Goal: Task Accomplishment & Management: Use online tool/utility

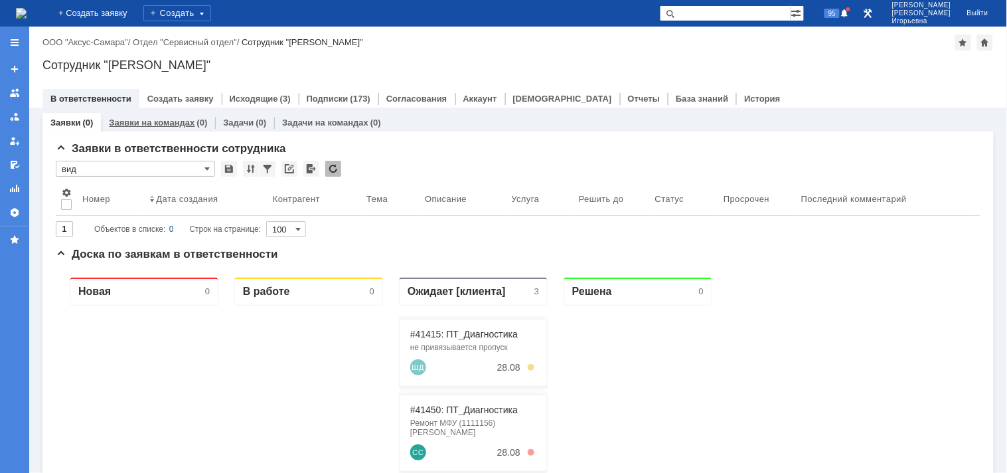
click at [155, 120] on link "Заявки на командах" at bounding box center [152, 122] width 86 height 10
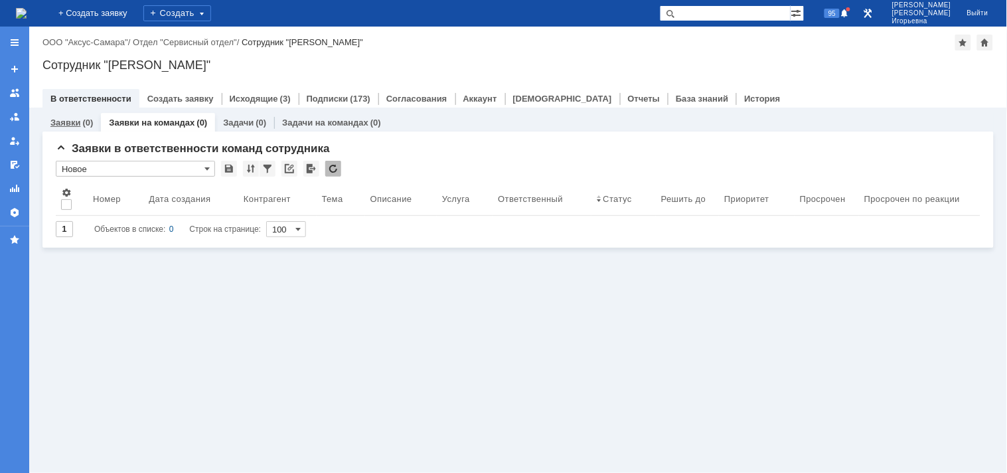
click at [71, 119] on link "Заявки" at bounding box center [65, 122] width 30 height 10
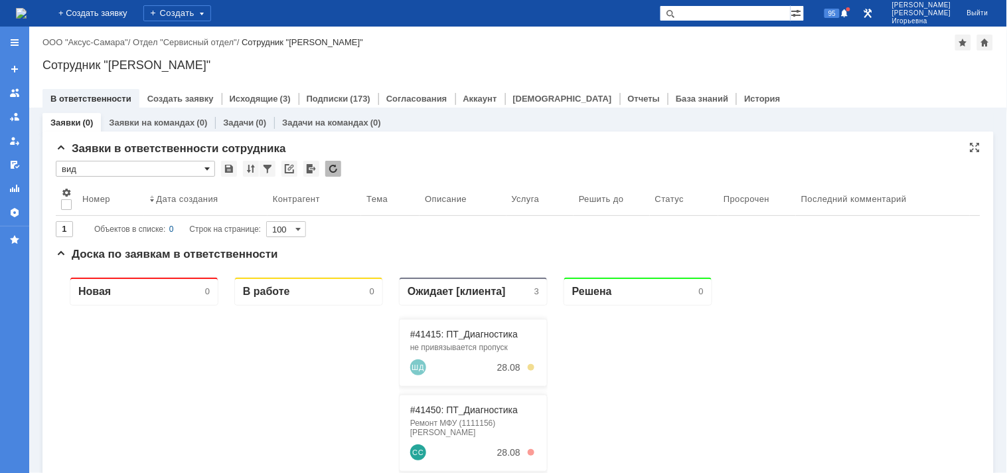
click at [206, 167] on span at bounding box center [206, 168] width 5 height 11
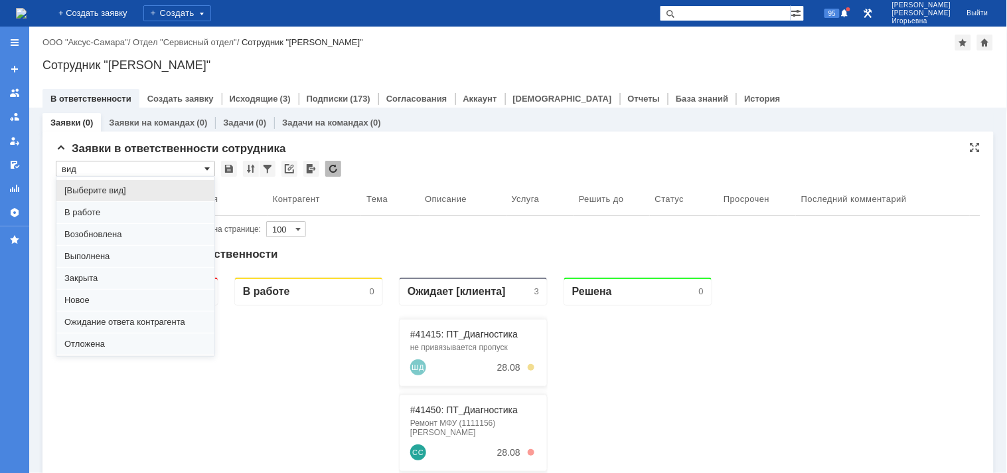
scroll to position [37, 0]
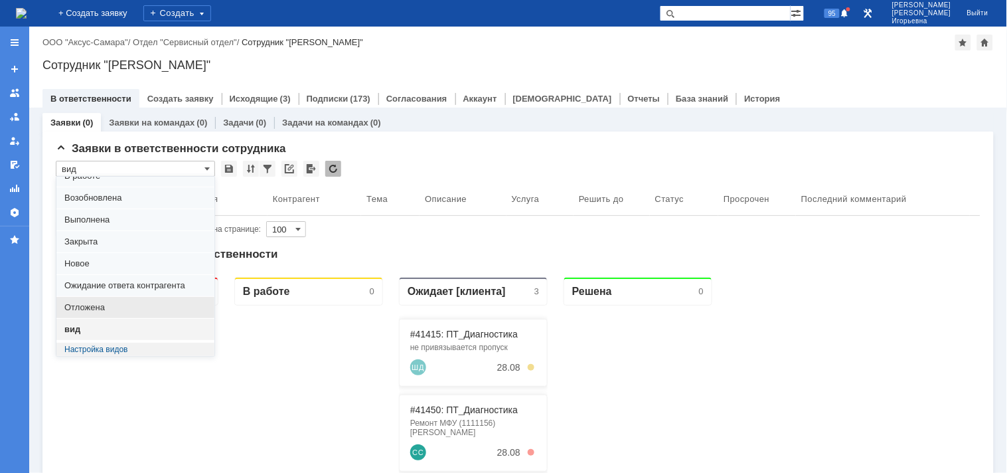
click at [92, 306] on span "Отложена" at bounding box center [135, 307] width 142 height 11
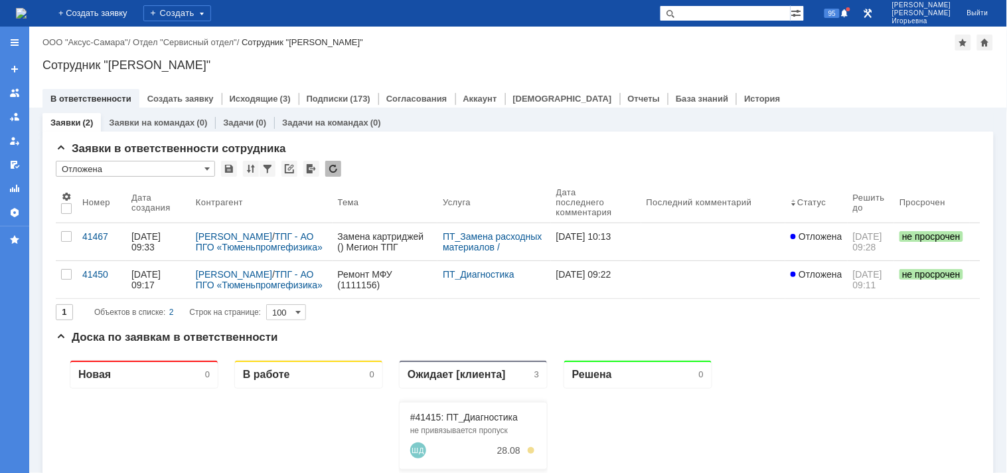
type input "Отложена"
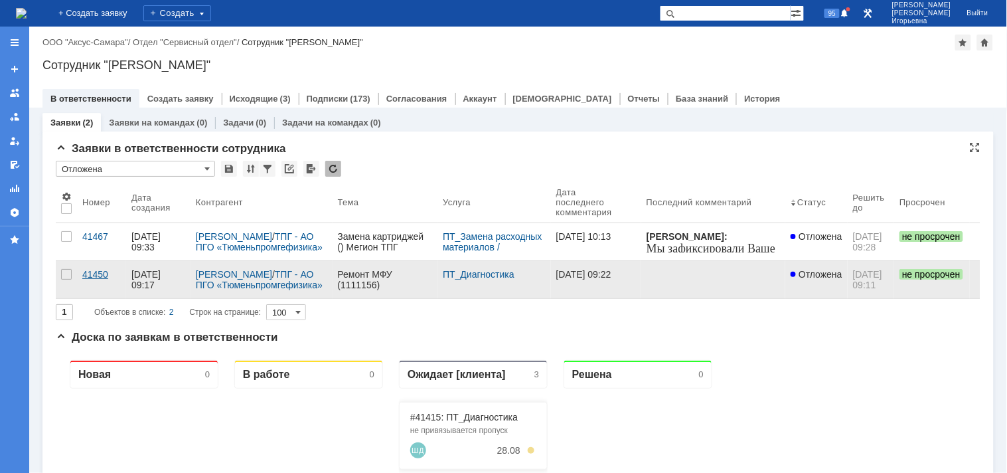
click at [98, 270] on div "41450" at bounding box center [101, 274] width 38 height 11
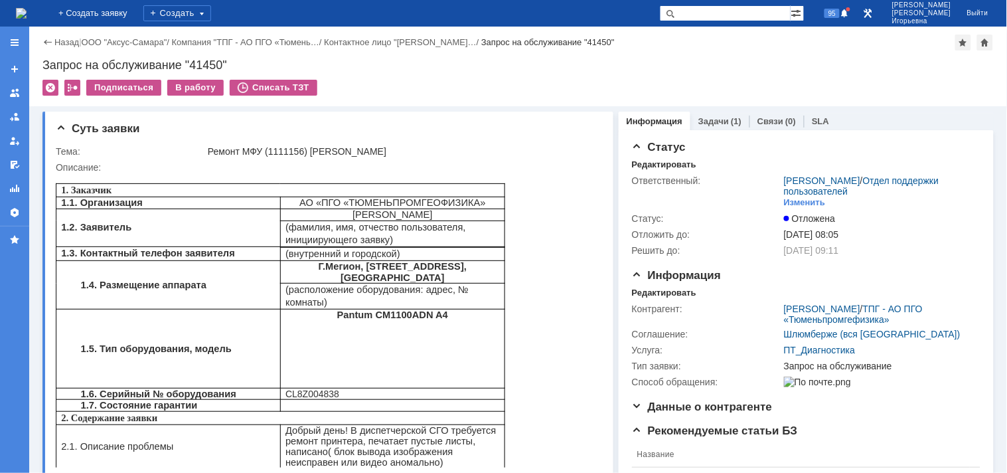
click at [27, 14] on img at bounding box center [21, 13] width 11 height 11
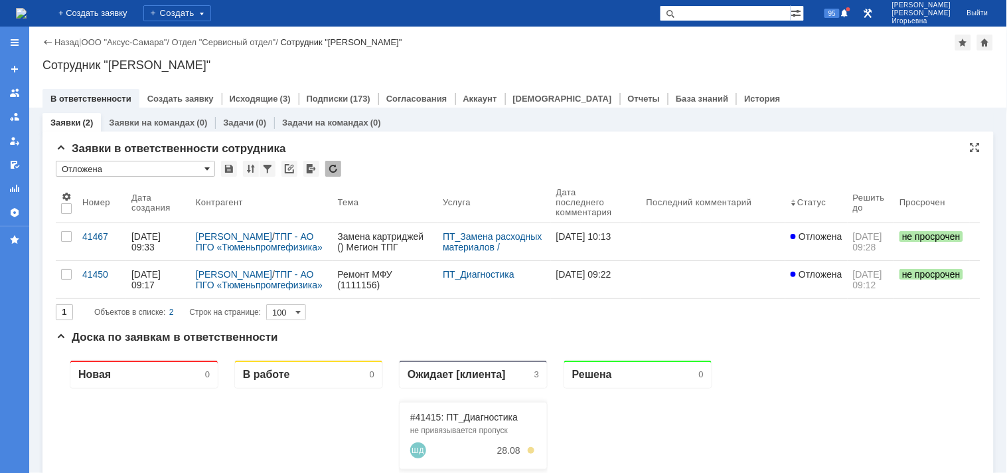
click at [208, 167] on span at bounding box center [206, 168] width 5 height 11
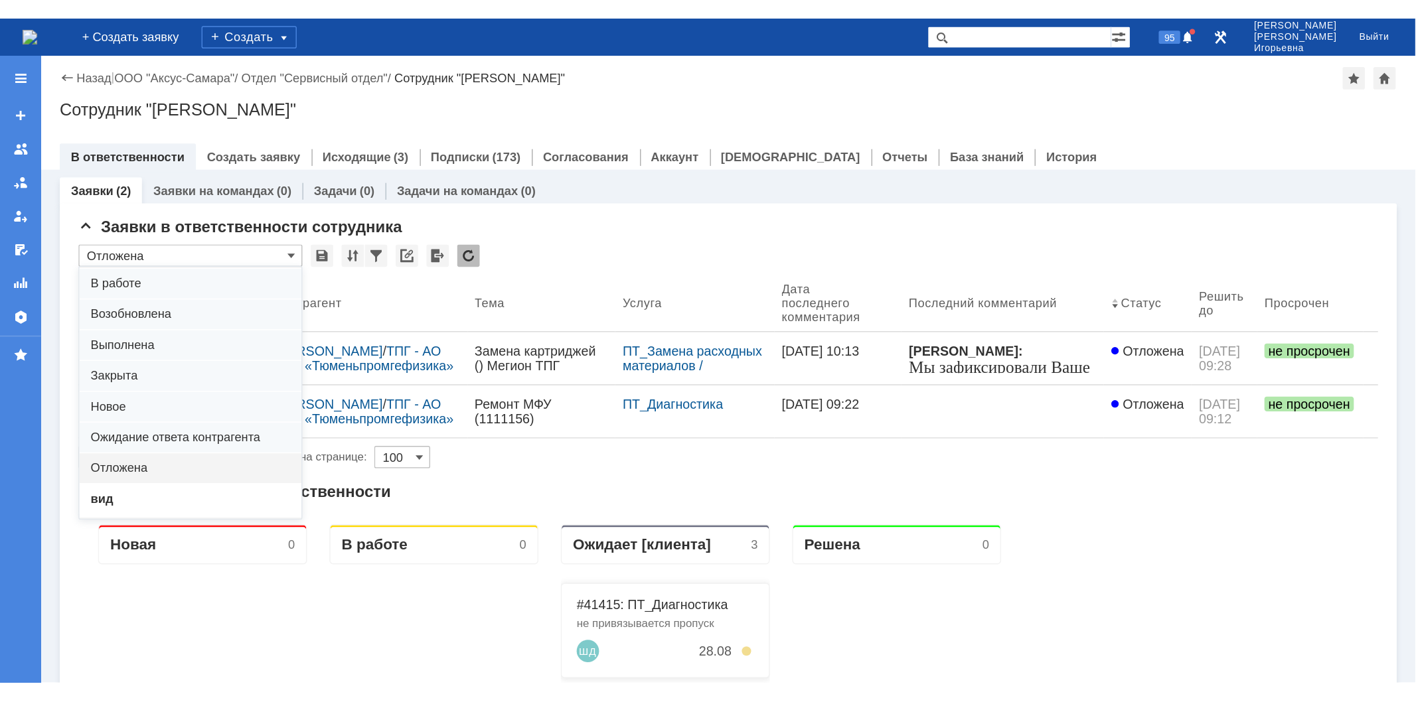
scroll to position [37, 0]
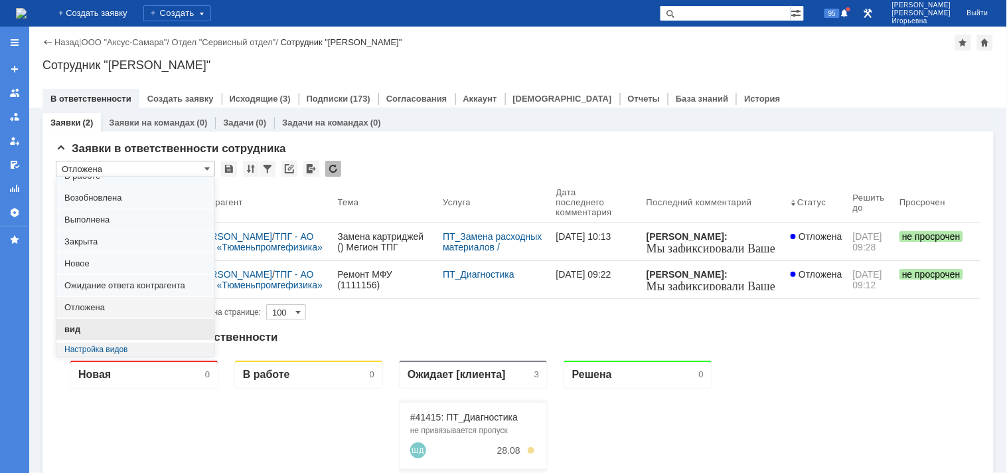
click at [88, 333] on span "вид" at bounding box center [135, 329] width 142 height 11
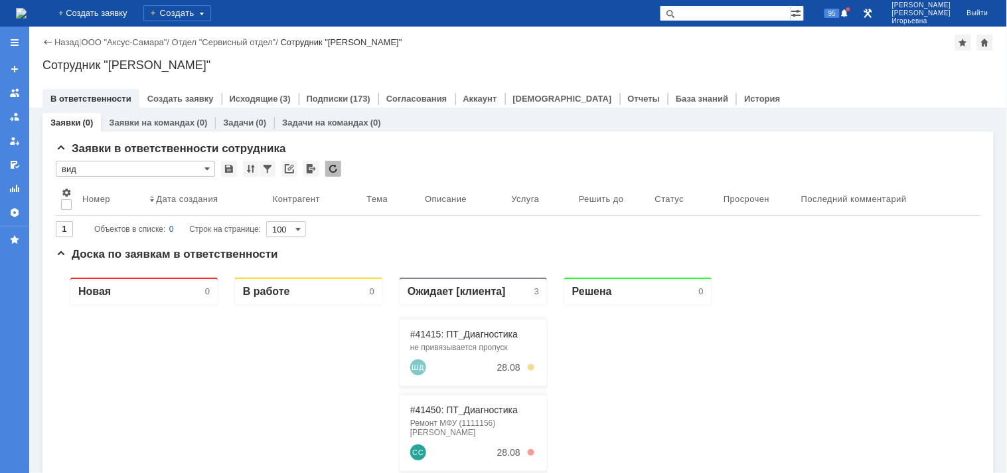
type input "вид"
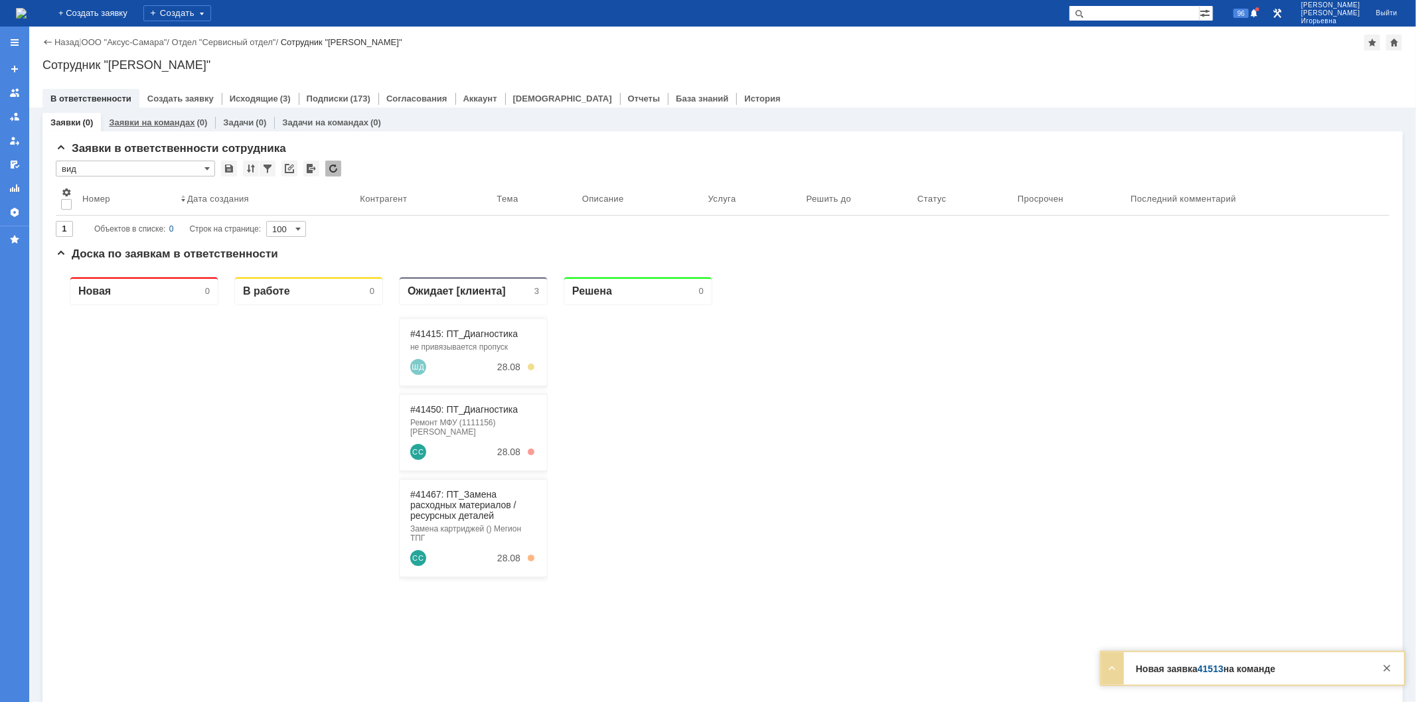
click at [171, 123] on link "Заявки на командах" at bounding box center [152, 122] width 86 height 10
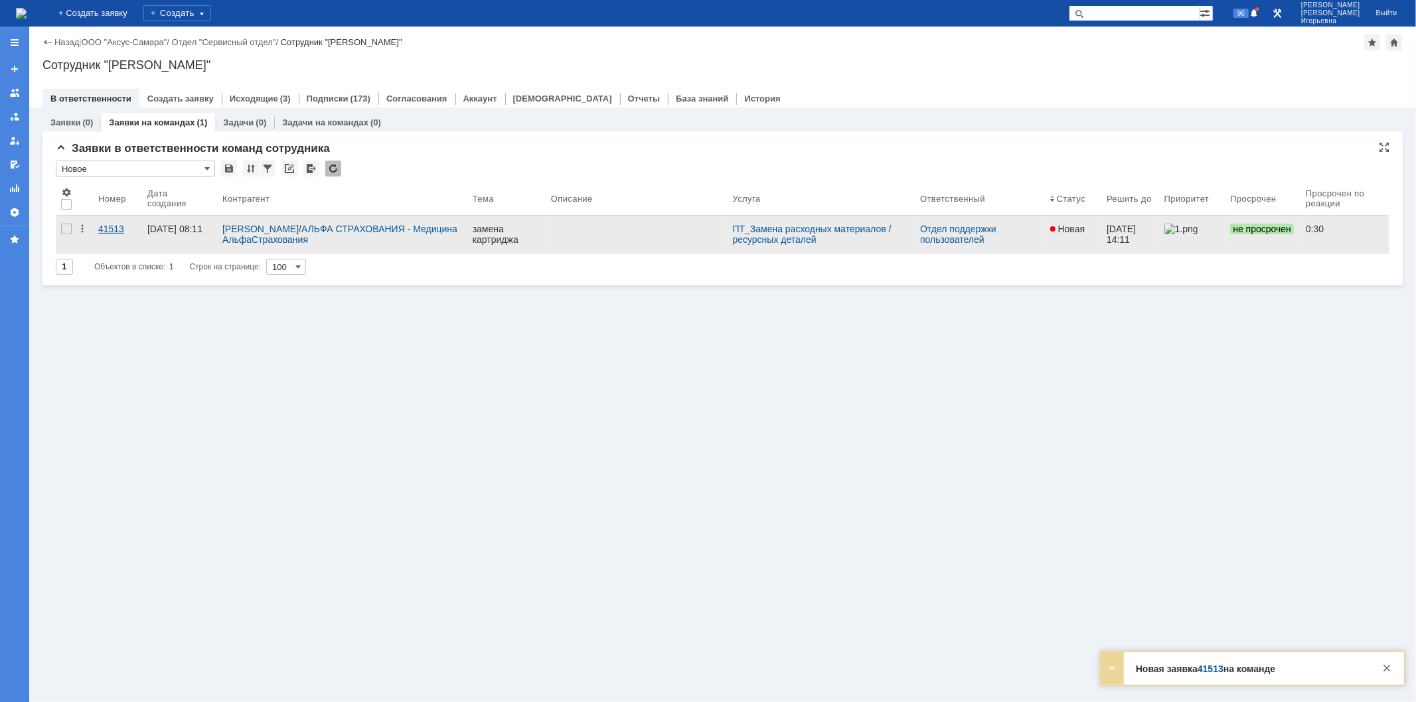
click at [116, 228] on div "41513" at bounding box center [117, 229] width 38 height 11
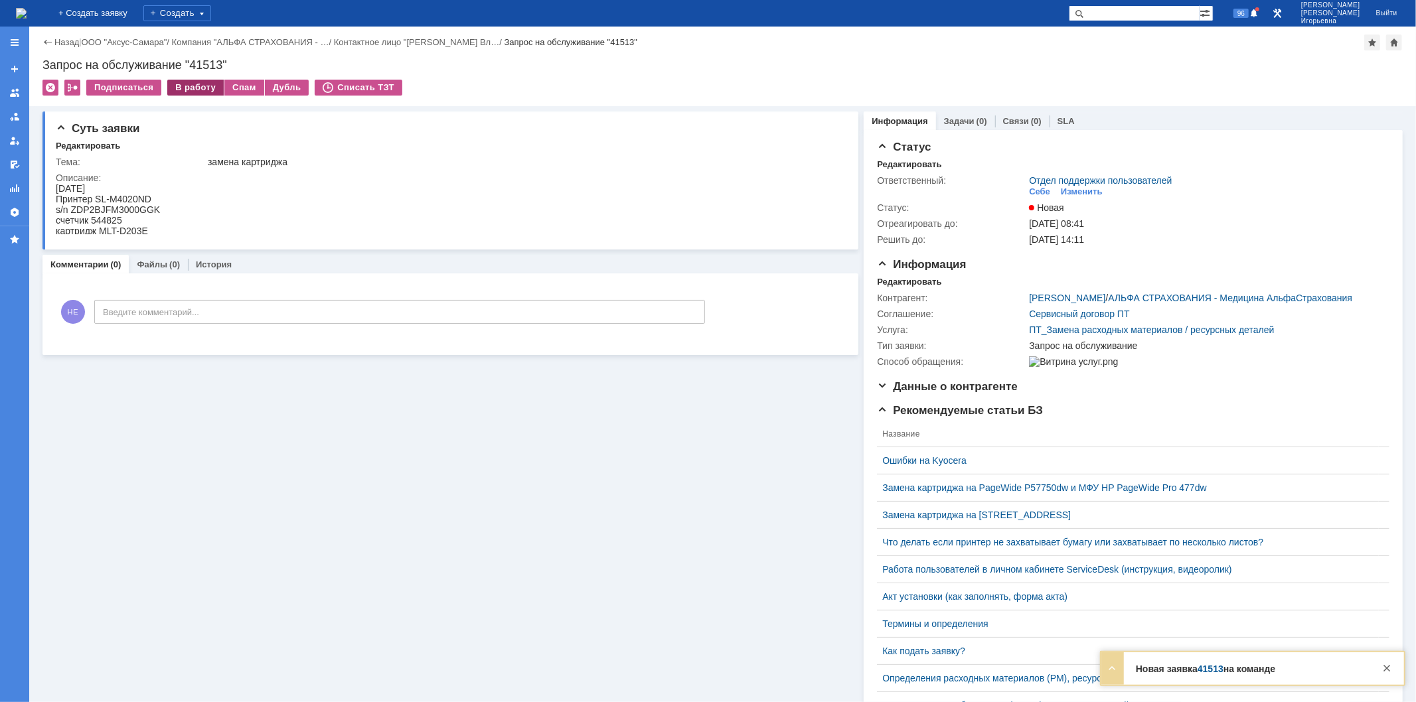
click at [195, 83] on div "В работу" at bounding box center [195, 88] width 56 height 16
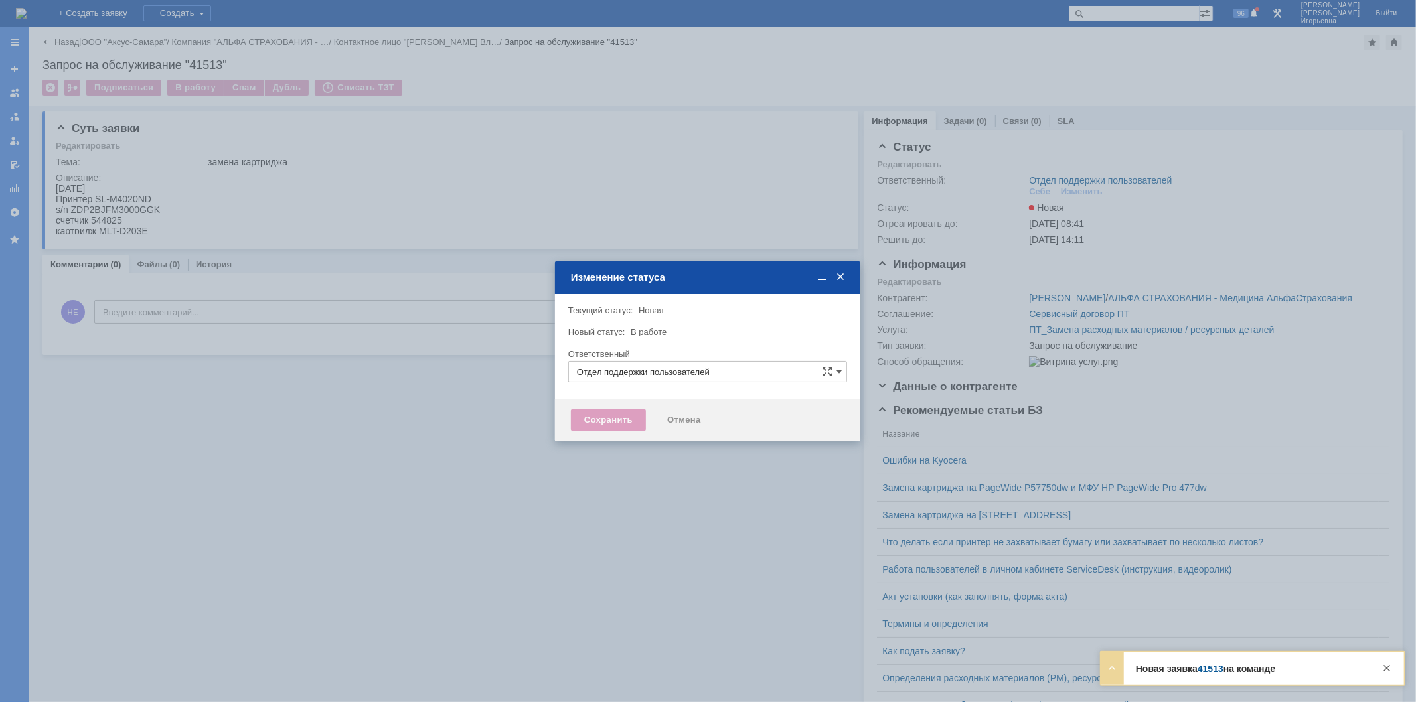
type input "Носенкова Елена Игорьевна"
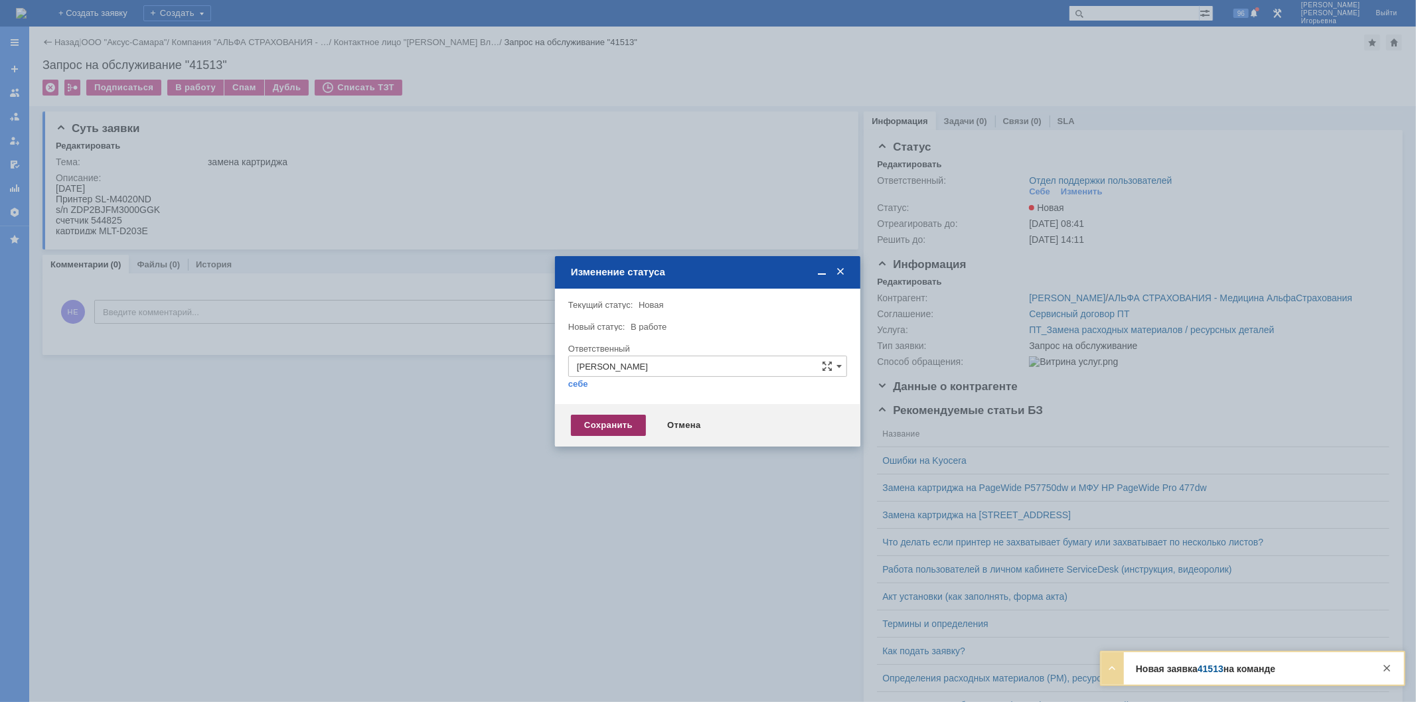
click at [609, 419] on div "Сохранить" at bounding box center [608, 425] width 75 height 21
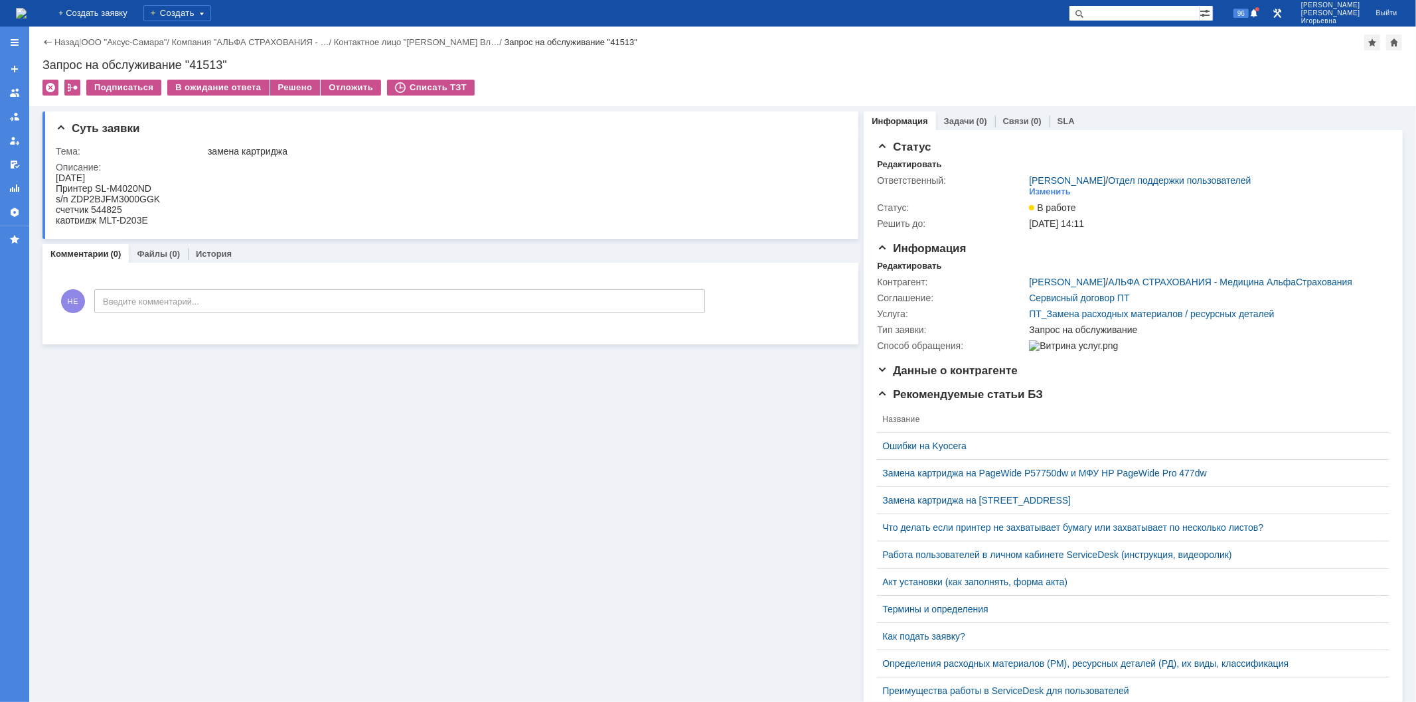
click at [27, 10] on img at bounding box center [21, 13] width 11 height 11
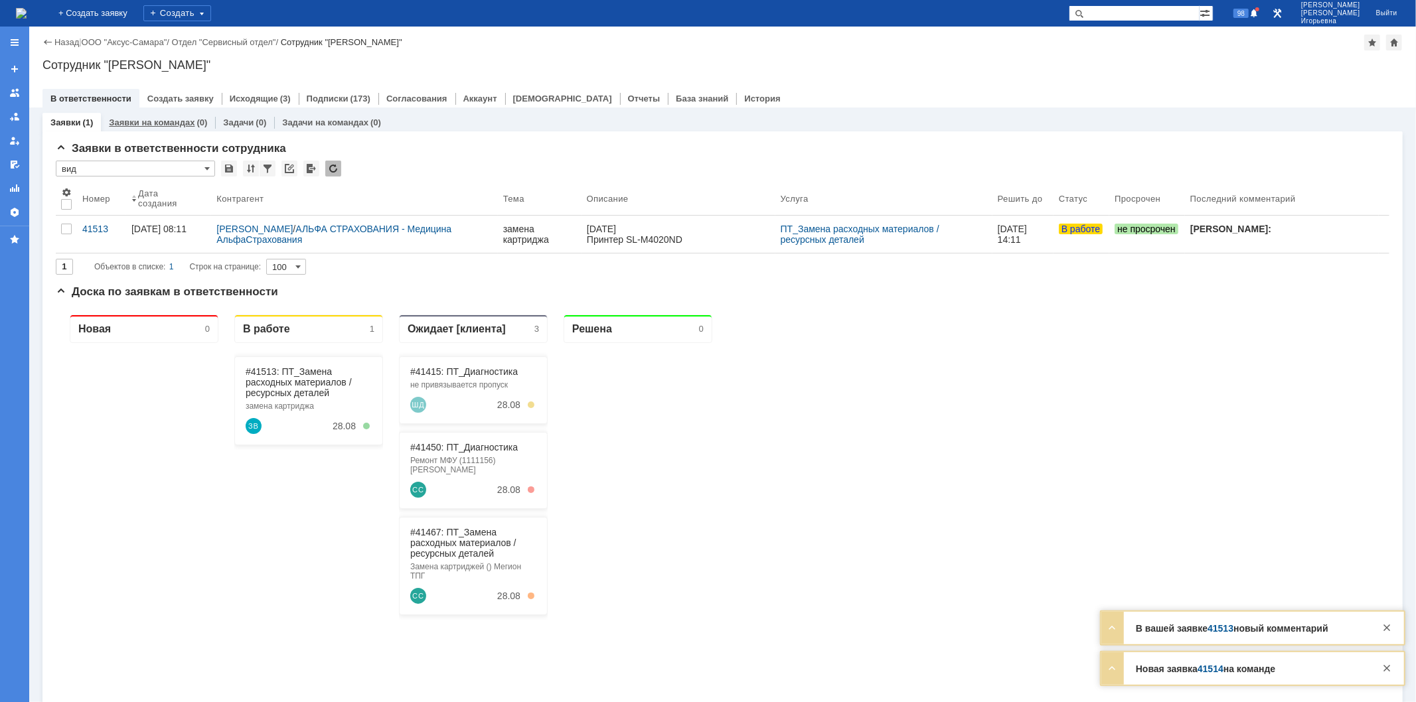
click at [147, 121] on link "Заявки на командах" at bounding box center [152, 122] width 86 height 10
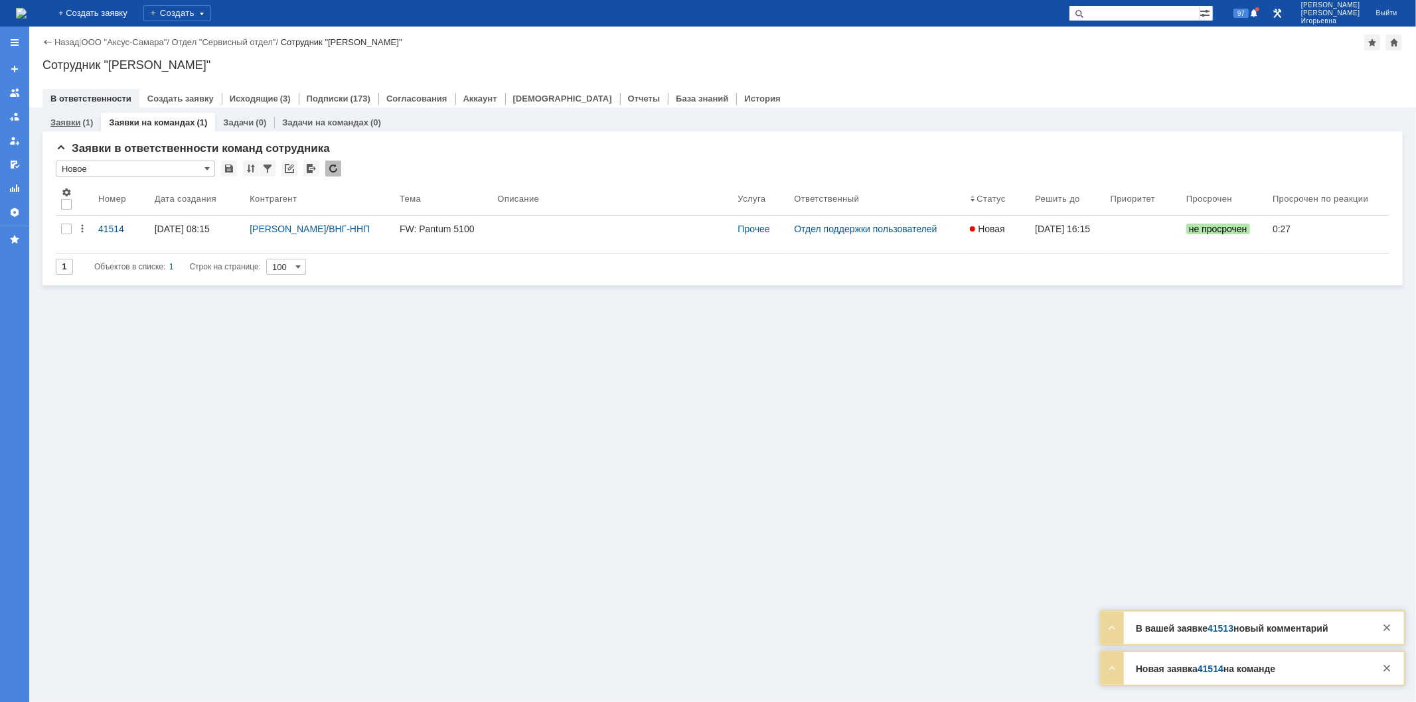
click at [62, 121] on link "Заявки" at bounding box center [65, 122] width 30 height 10
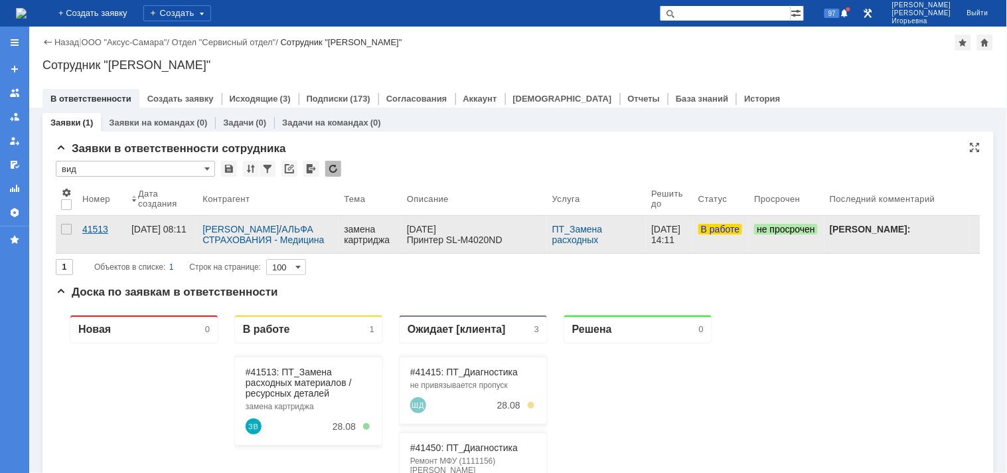
click at [94, 226] on div "41513" at bounding box center [101, 229] width 38 height 11
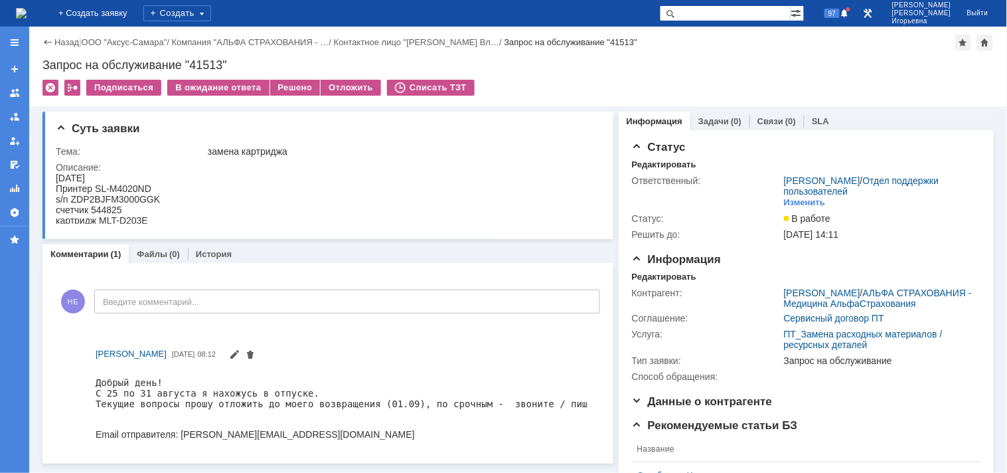
click at [120, 198] on div "s/n ZDP2BJFM3000GGK" at bounding box center [107, 198] width 104 height 11
copy div "ZDP2BJFM3000GGK"
click at [129, 196] on div "s/n ZDP2BJFM3000GGK" at bounding box center [107, 198] width 104 height 11
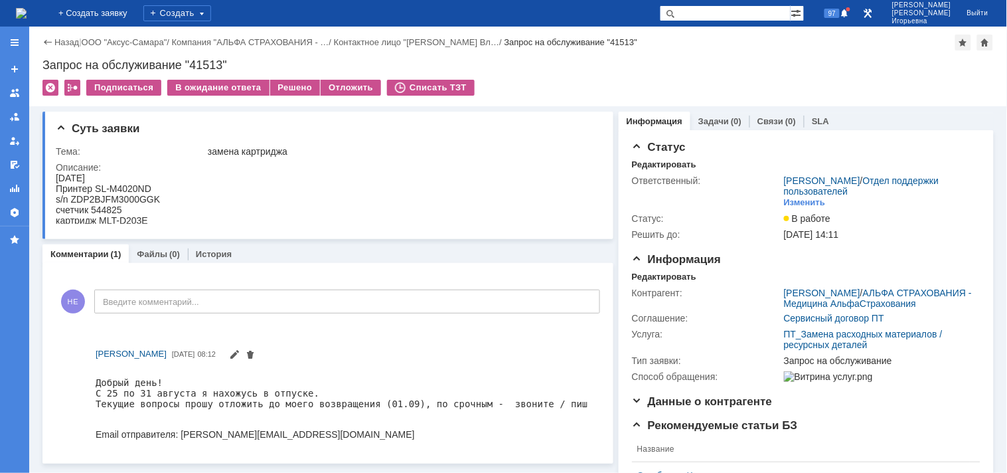
click at [104, 206] on div "счетчик 544825" at bounding box center [107, 209] width 104 height 11
copy div "544825"
click at [202, 58] on div "Запрос на обслуживание "41513"" at bounding box center [517, 64] width 951 height 13
click at [201, 60] on div "Запрос на обслуживание "41513"" at bounding box center [517, 64] width 951 height 13
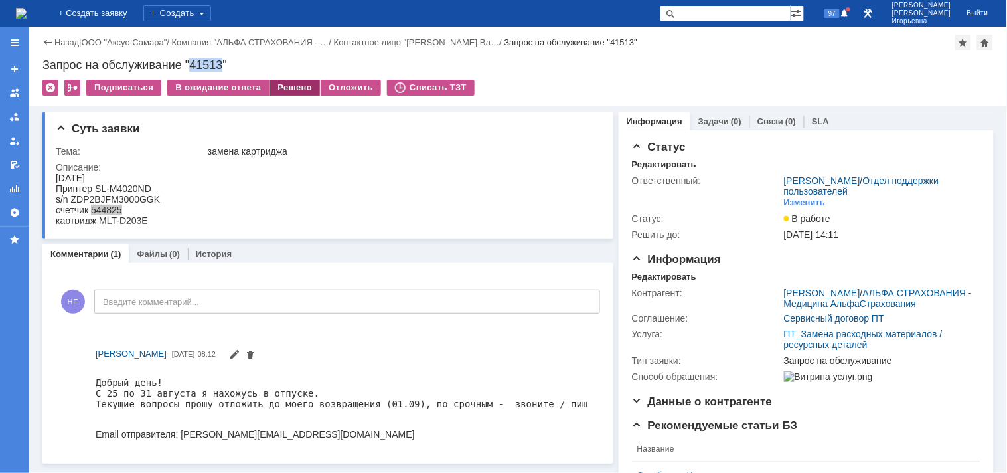
copy div "41513"
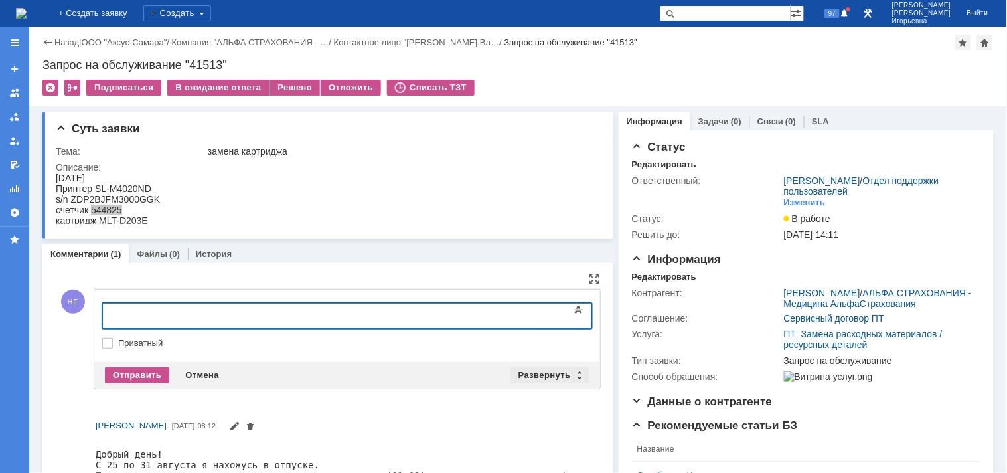
click at [573, 374] on div "Развернуть" at bounding box center [549, 375] width 79 height 16
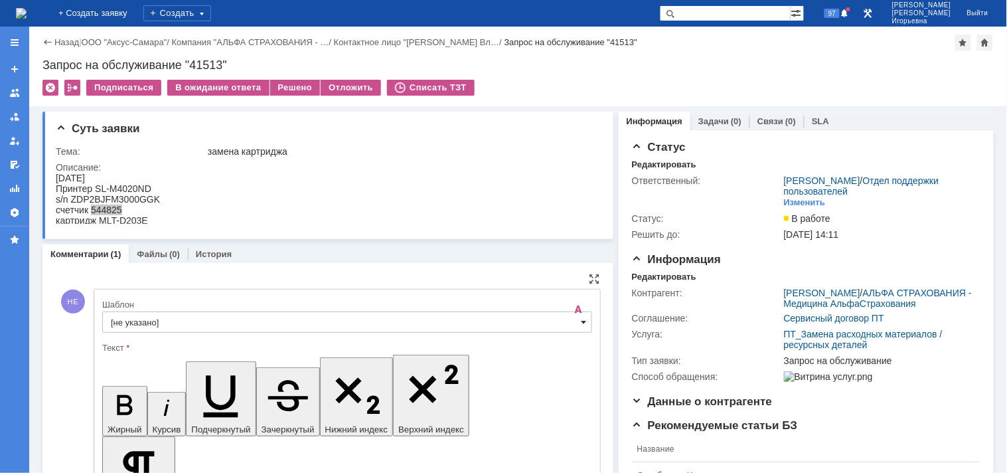
click at [581, 323] on span at bounding box center [583, 322] width 5 height 11
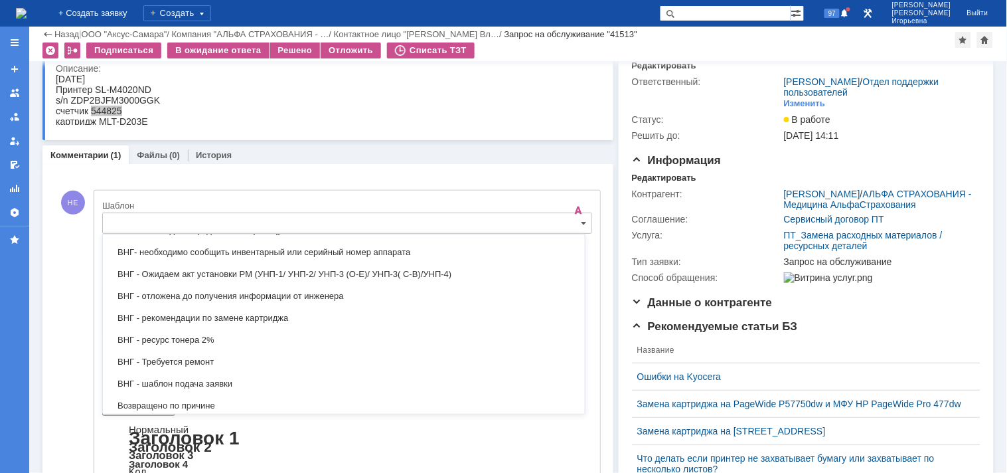
scroll to position [686, 0]
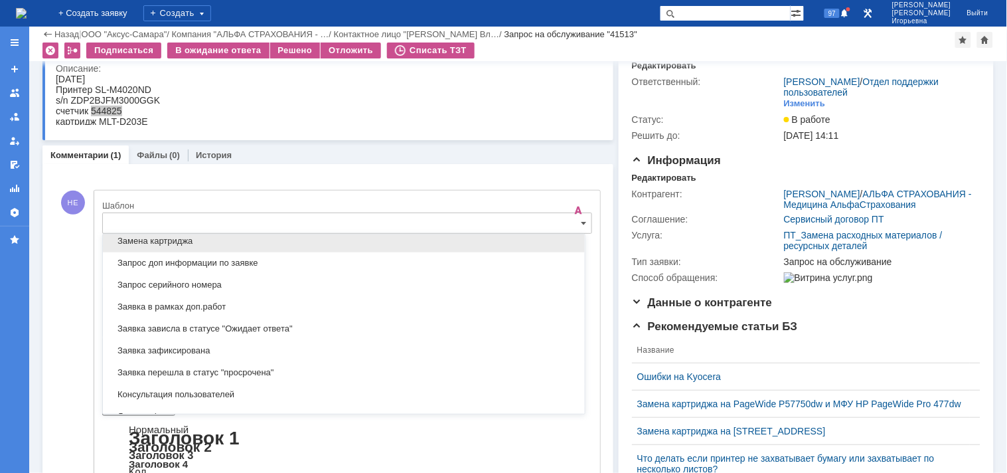
click at [156, 242] on span "Замена картриджа" at bounding box center [344, 241] width 466 height 11
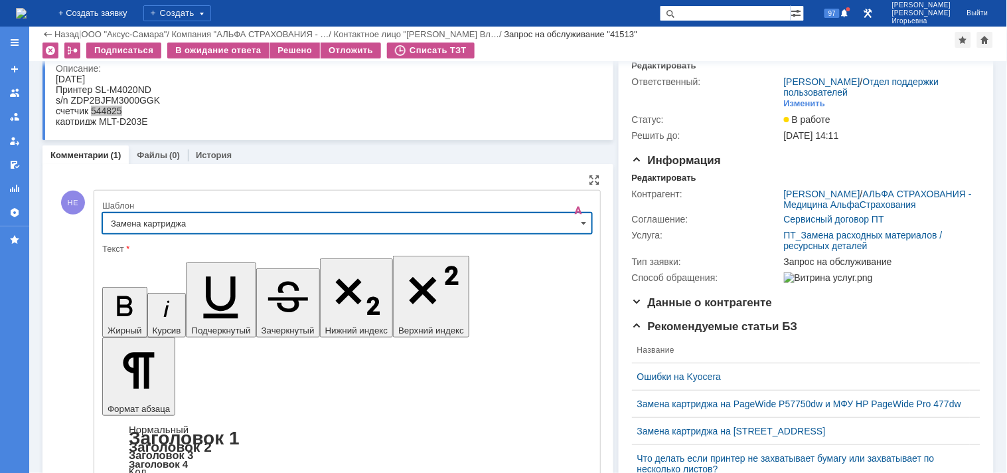
type input "Замена картриджа"
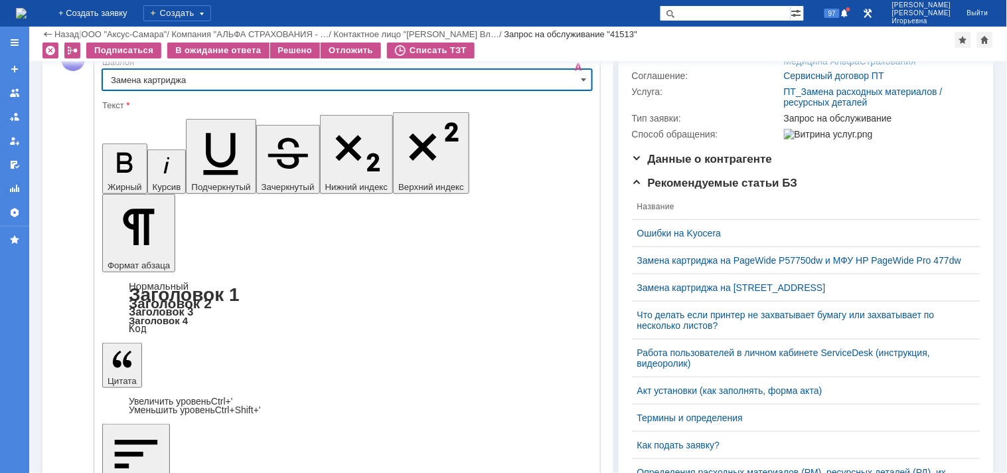
scroll to position [201, 0]
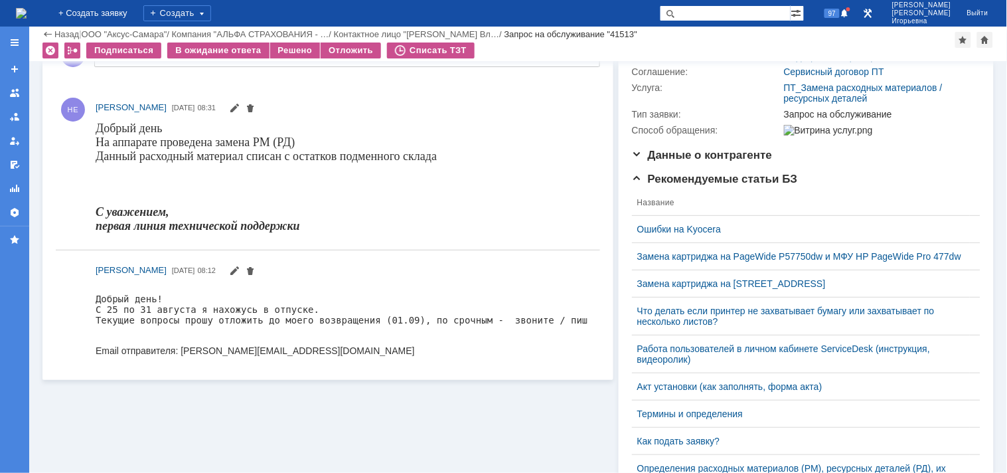
scroll to position [0, 0]
click at [289, 52] on div "Решено" at bounding box center [295, 50] width 50 height 16
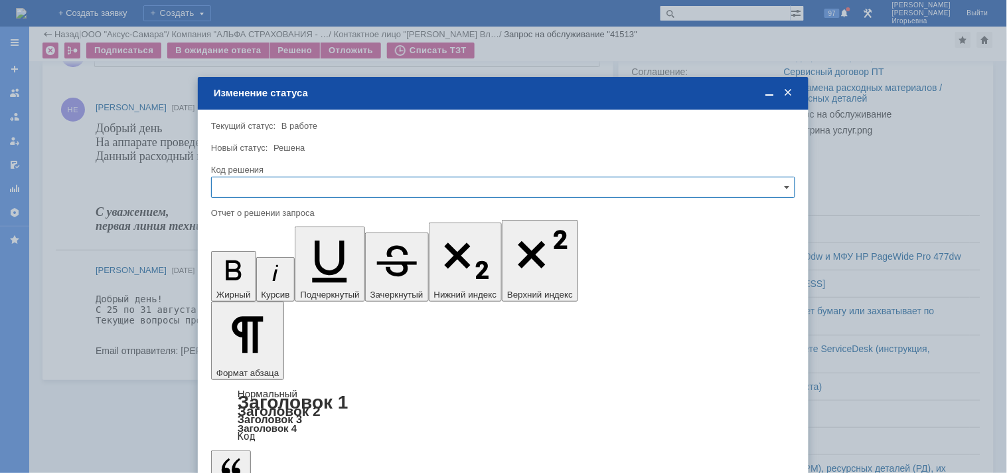
click at [275, 187] on input "text" at bounding box center [503, 187] width 584 height 21
drag, startPoint x: 241, startPoint y: 273, endPoint x: 55, endPoint y: 65, distance: 278.8
click at [241, 273] on span "Решено" at bounding box center [503, 276] width 567 height 11
type input "Решено"
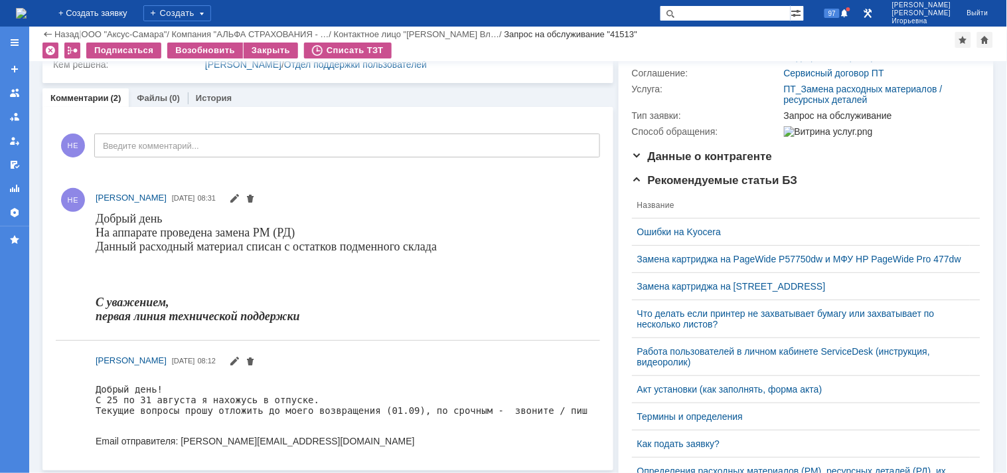
click at [27, 15] on img at bounding box center [21, 13] width 11 height 11
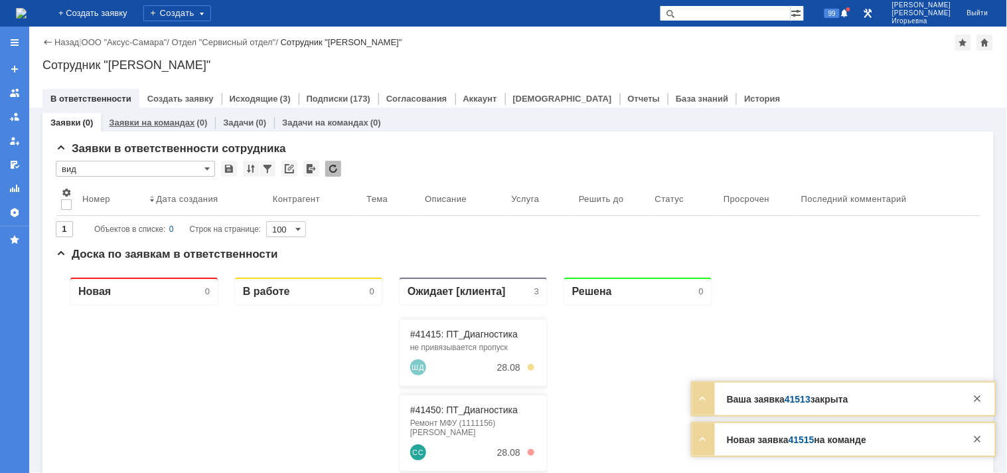
click at [143, 117] on link "Заявки на командах" at bounding box center [152, 122] width 86 height 10
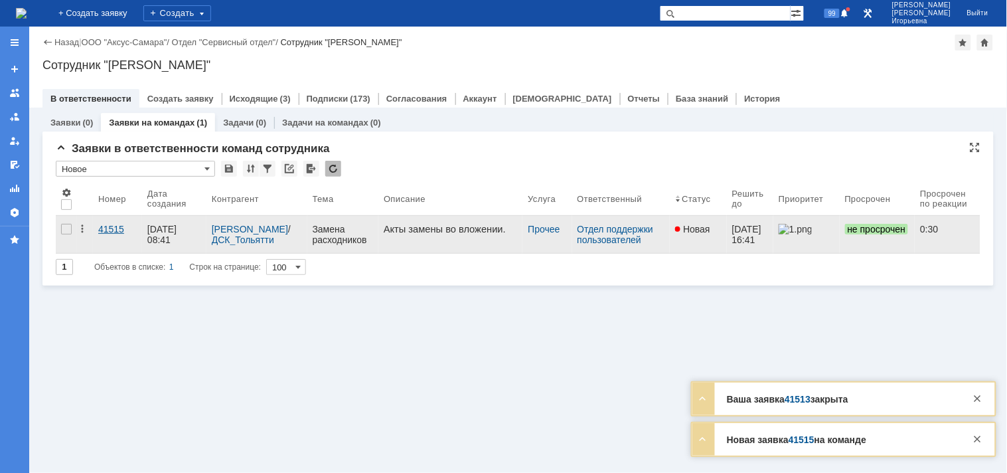
click at [108, 228] on div "41515" at bounding box center [117, 229] width 38 height 11
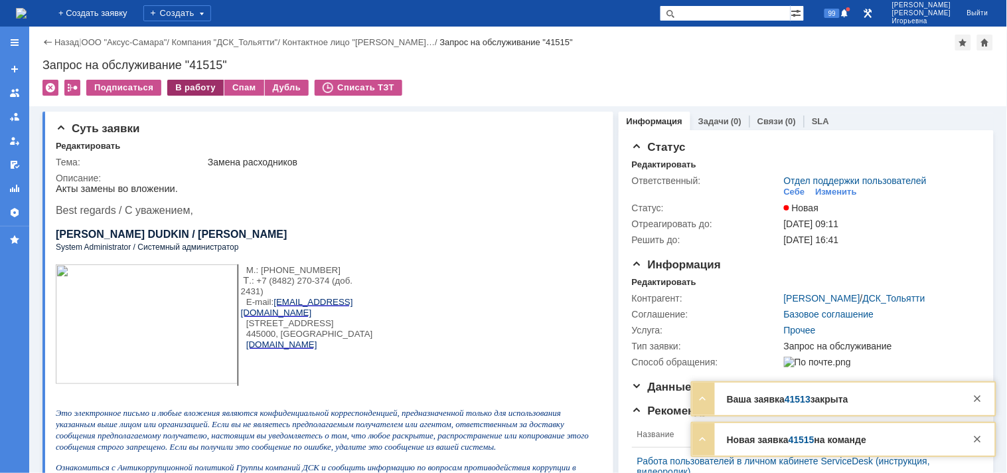
click at [195, 87] on div "В работу" at bounding box center [195, 88] width 56 height 16
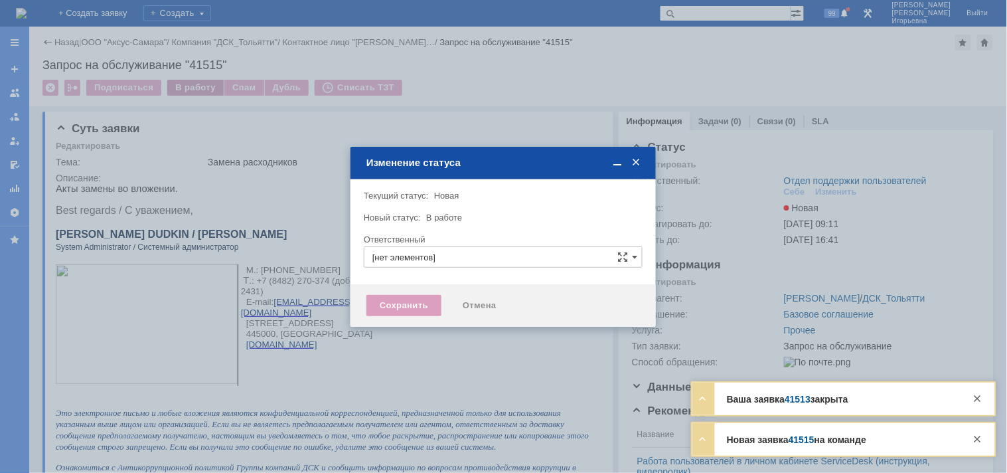
type input "Отдел поддержки пользователей"
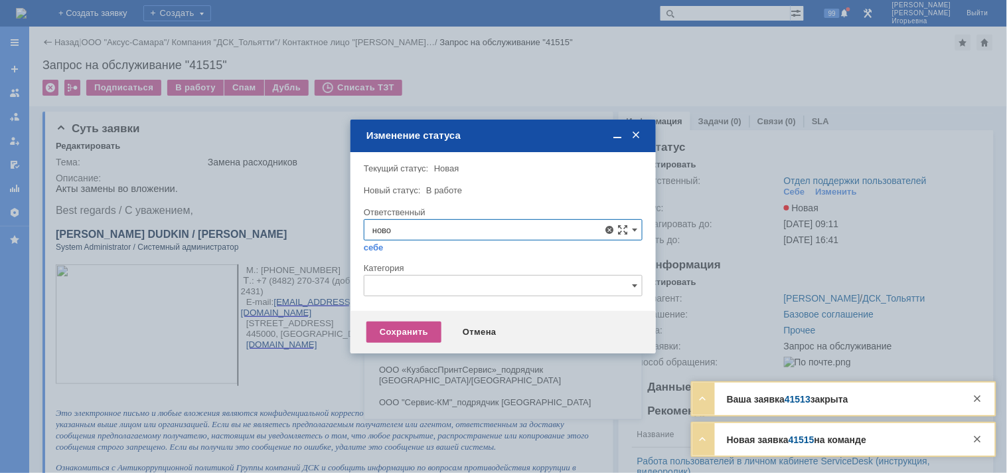
click at [439, 324] on span "Новоженова Наталья Алексеевна" at bounding box center [503, 326] width 262 height 11
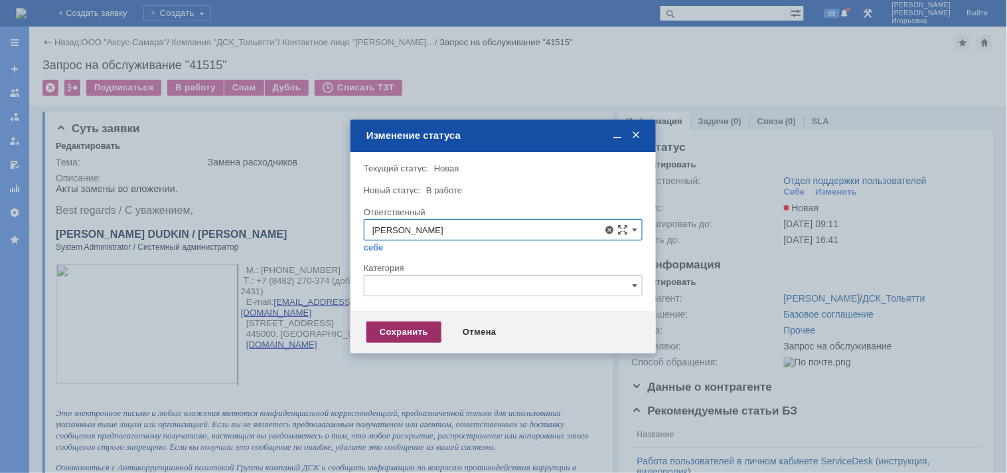
type input "Новоженова Наталья Алексеевна"
click at [415, 337] on div "Сохранить" at bounding box center [403, 331] width 75 height 21
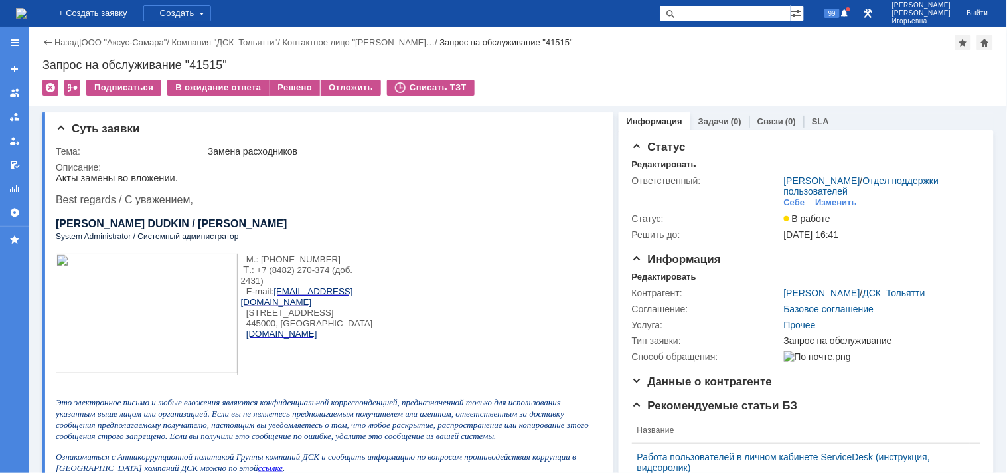
click at [27, 8] on img at bounding box center [21, 13] width 11 height 11
